Goal: Check status: Check status

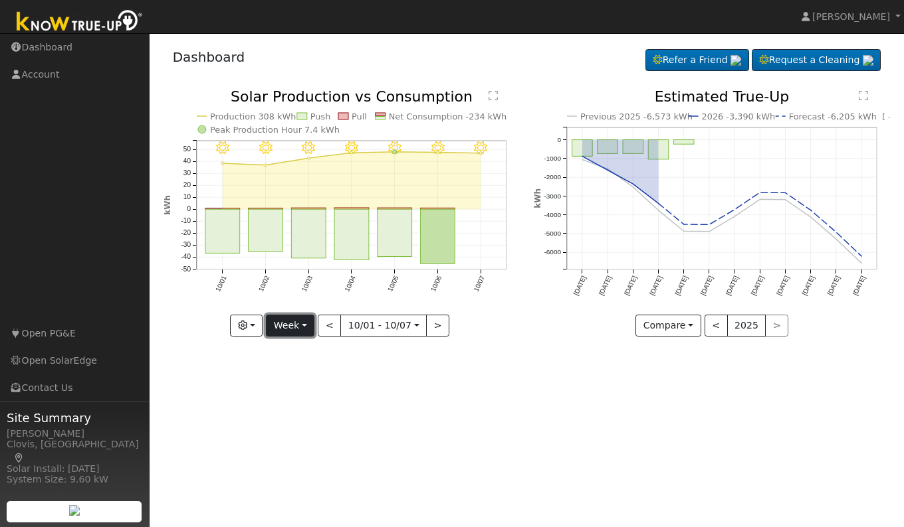
click at [293, 331] on button "Week" at bounding box center [290, 326] width 48 height 23
click at [289, 353] on link "Day" at bounding box center [312, 353] width 92 height 19
type input "[DATE]"
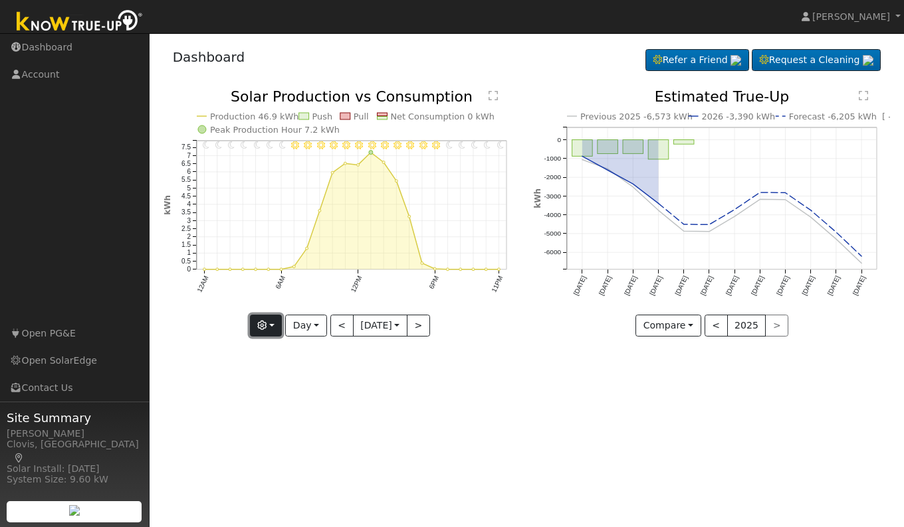
click at [261, 327] on icon "button" at bounding box center [261, 325] width 9 height 9
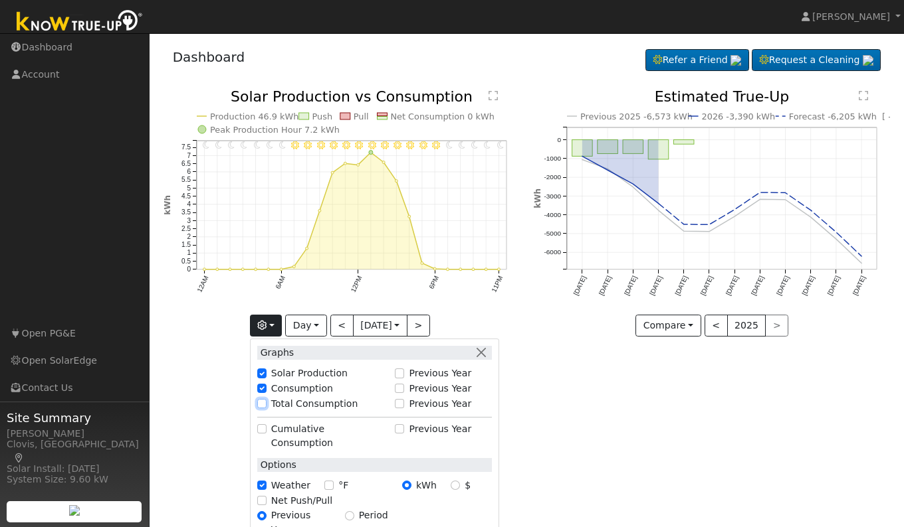
click at [258, 404] on input "Total Consumption" at bounding box center [261, 403] width 9 height 9
checkbox input "true"
click at [648, 432] on div "User Profile First name Last name Email Email Notifications No Emails No Emails…" at bounding box center [526, 280] width 754 height 494
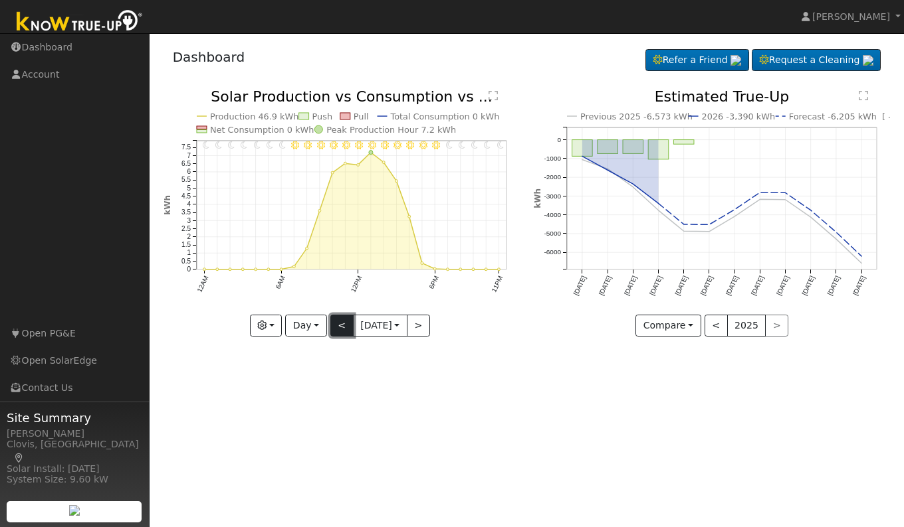
click at [335, 326] on button "<" at bounding box center [341, 326] width 23 height 23
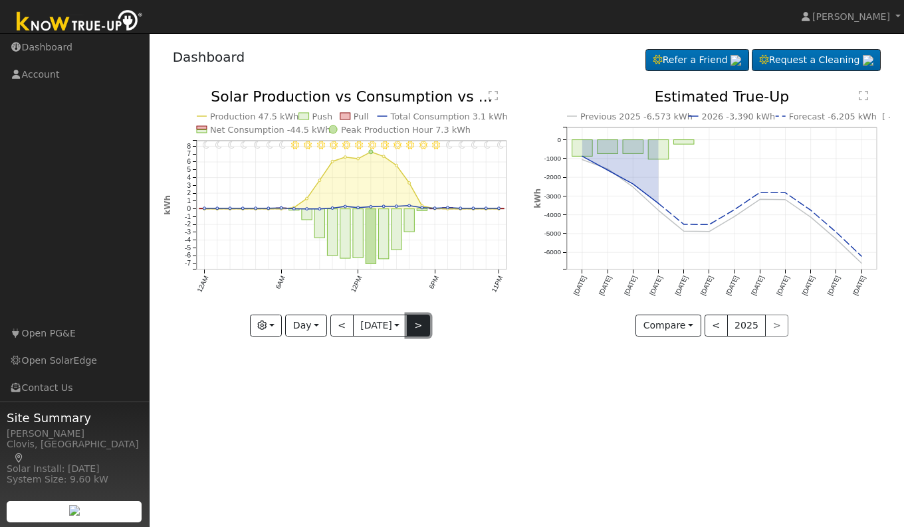
click at [429, 328] on button ">" at bounding box center [418, 326] width 23 height 23
type input "2025-10-07"
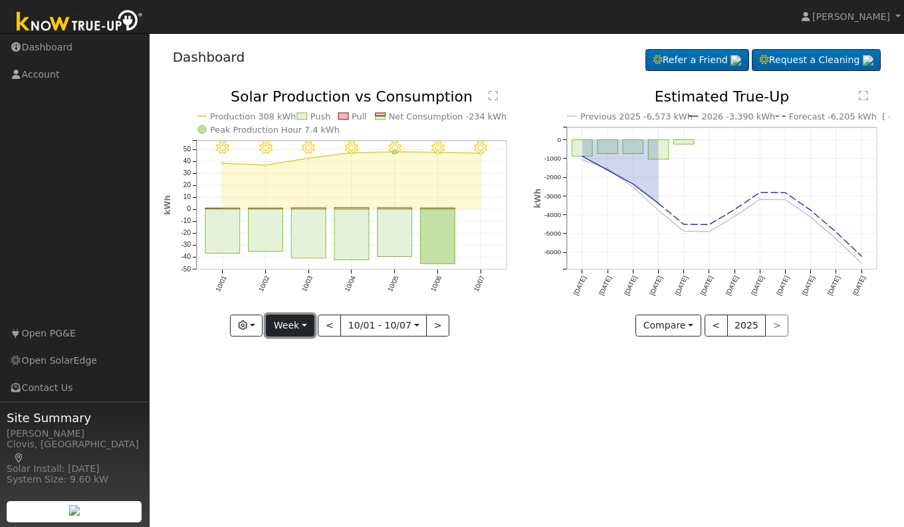
click at [300, 331] on button "Week" at bounding box center [290, 326] width 48 height 23
click at [305, 353] on link "Day" at bounding box center [312, 353] width 92 height 19
type input "2025-10-07"
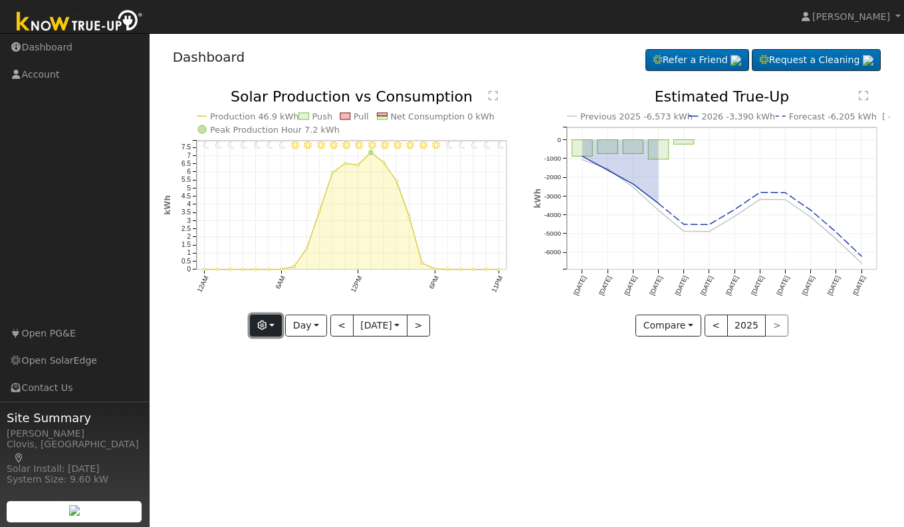
click at [257, 328] on icon "button" at bounding box center [261, 325] width 9 height 9
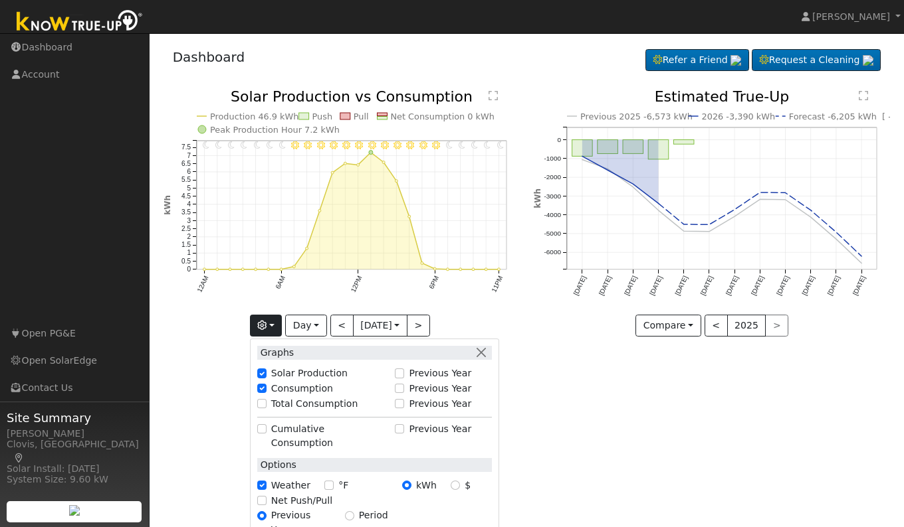
click at [260, 408] on div "Total Consumption" at bounding box center [322, 404] width 131 height 14
click at [258, 402] on input "Total Consumption" at bounding box center [261, 403] width 9 height 9
checkbox input "true"
click at [551, 411] on div "User Profile First name Last name Email Email Notifications No Emails No Emails…" at bounding box center [526, 280] width 754 height 494
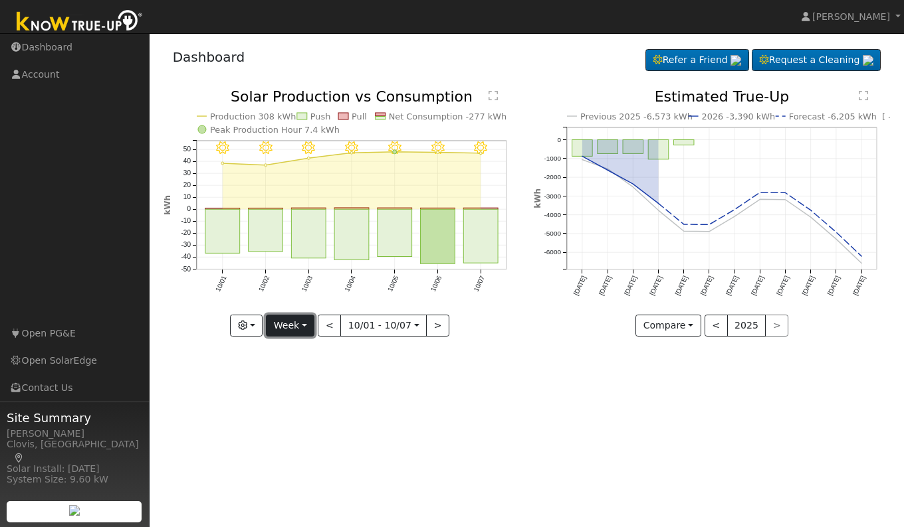
click at [290, 332] on button "Week" at bounding box center [290, 326] width 48 height 23
click at [297, 357] on link "Day" at bounding box center [312, 353] width 92 height 19
type input "[DATE]"
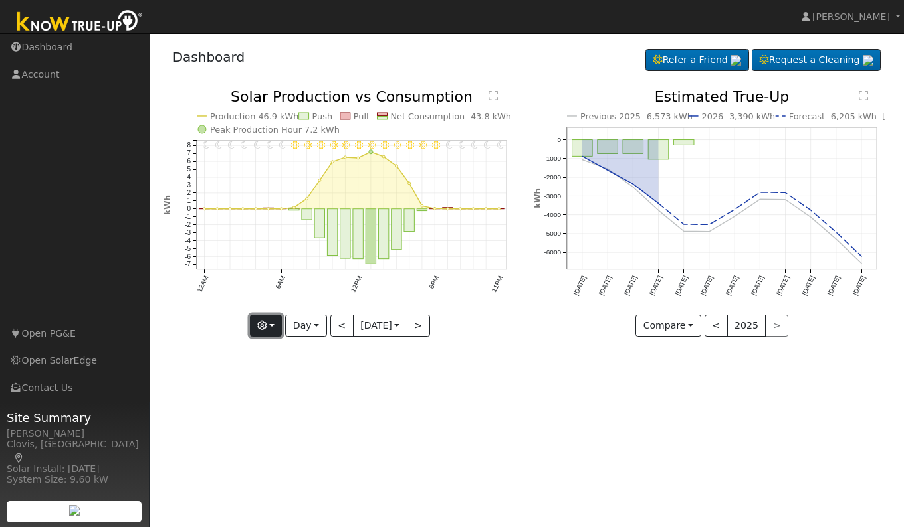
click at [259, 323] on icon "button" at bounding box center [261, 325] width 9 height 9
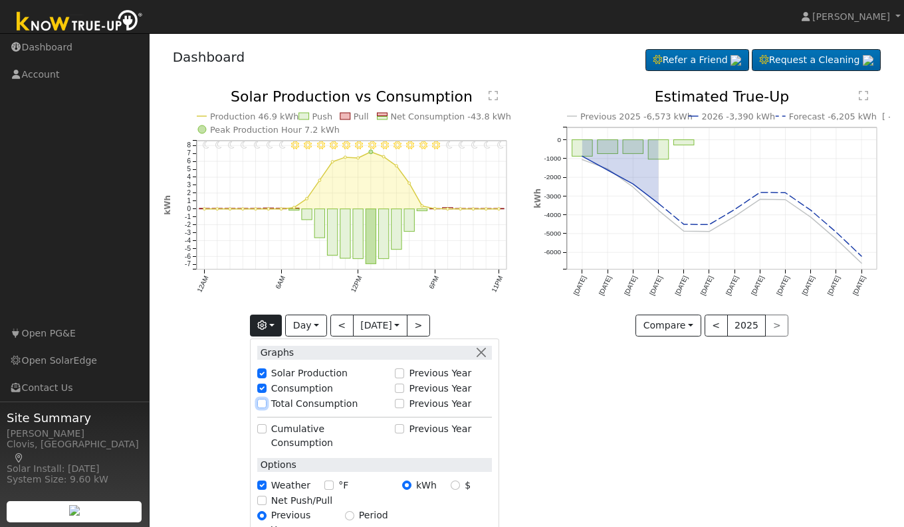
click at [257, 405] on input "Total Consumption" at bounding box center [261, 403] width 9 height 9
checkbox input "true"
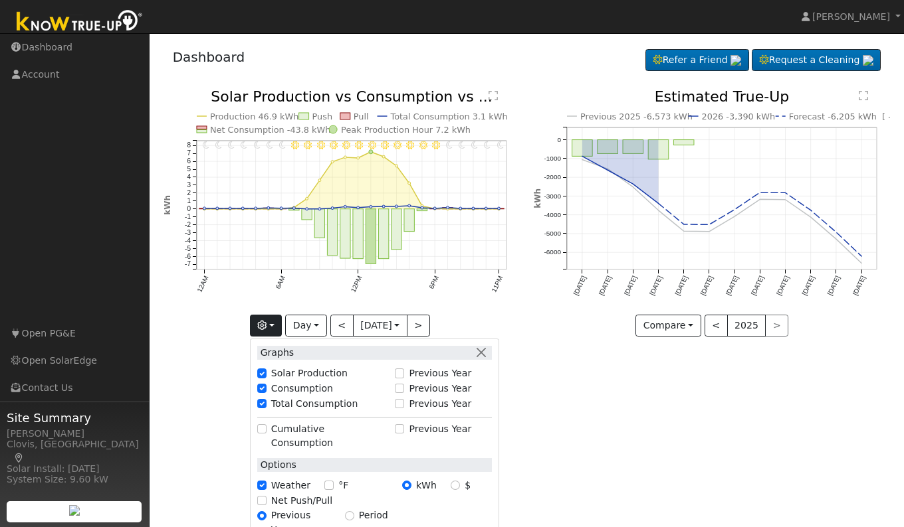
click at [627, 448] on div "User Profile First name Last name Email Email Notifications No Emails No Emails…" at bounding box center [526, 280] width 754 height 494
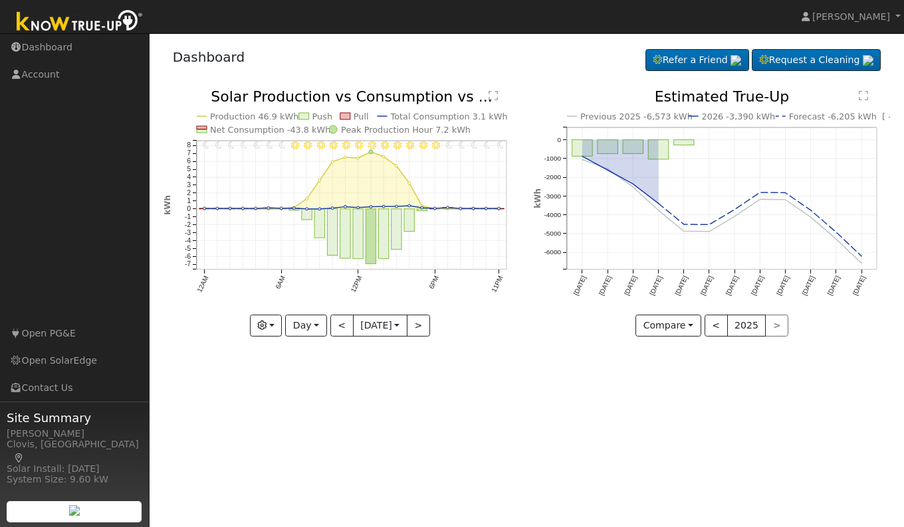
click at [496, 95] on text "" at bounding box center [492, 95] width 9 height 11
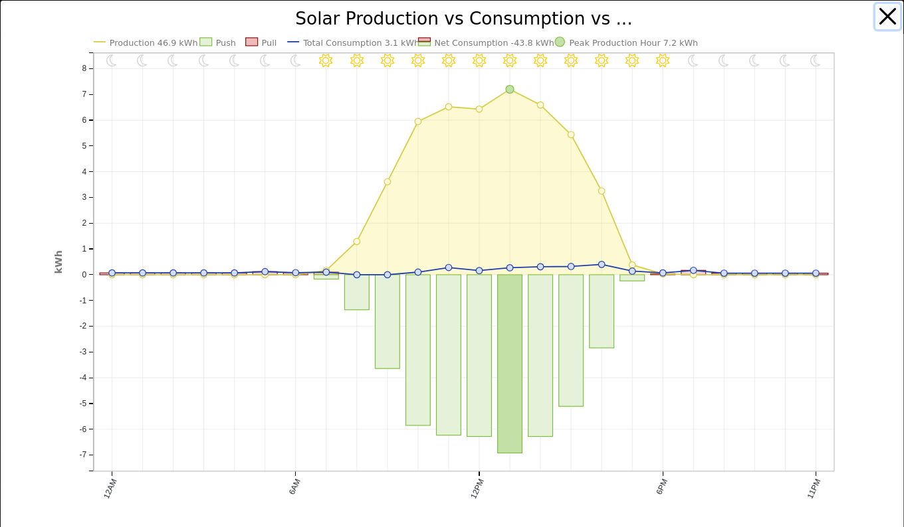
click at [875, 20] on button "button" at bounding box center [887, 16] width 25 height 25
